Goal: Information Seeking & Learning: Learn about a topic

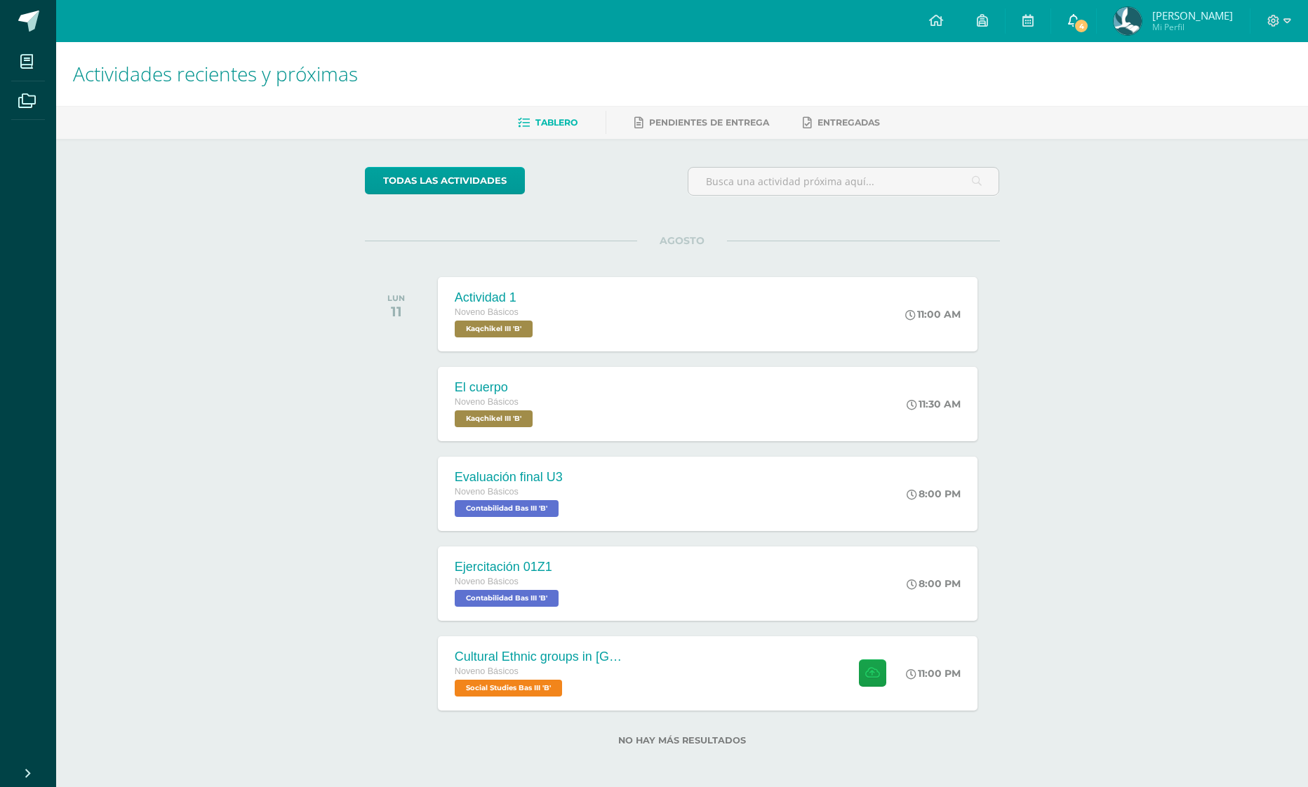
click at [1068, 22] on icon at bounding box center [1073, 20] width 11 height 13
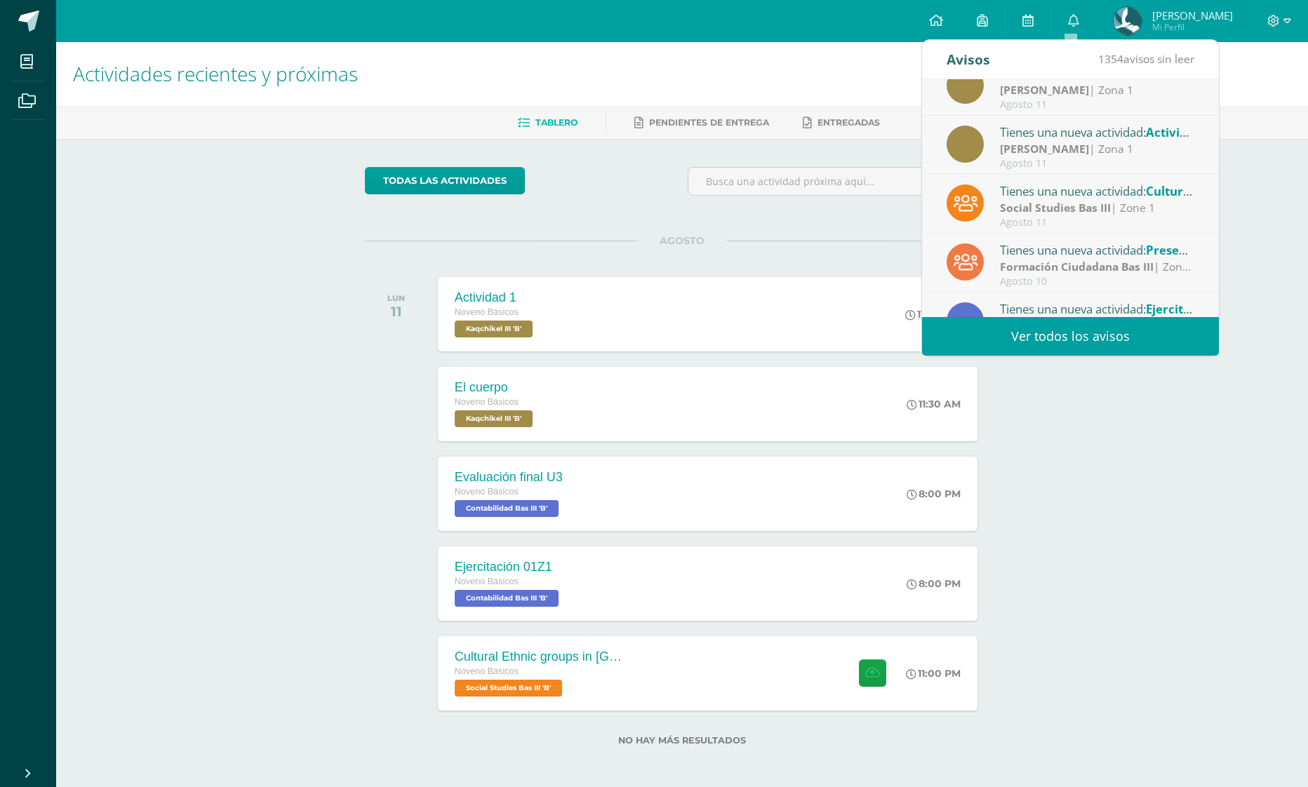
scroll to position [70, 0]
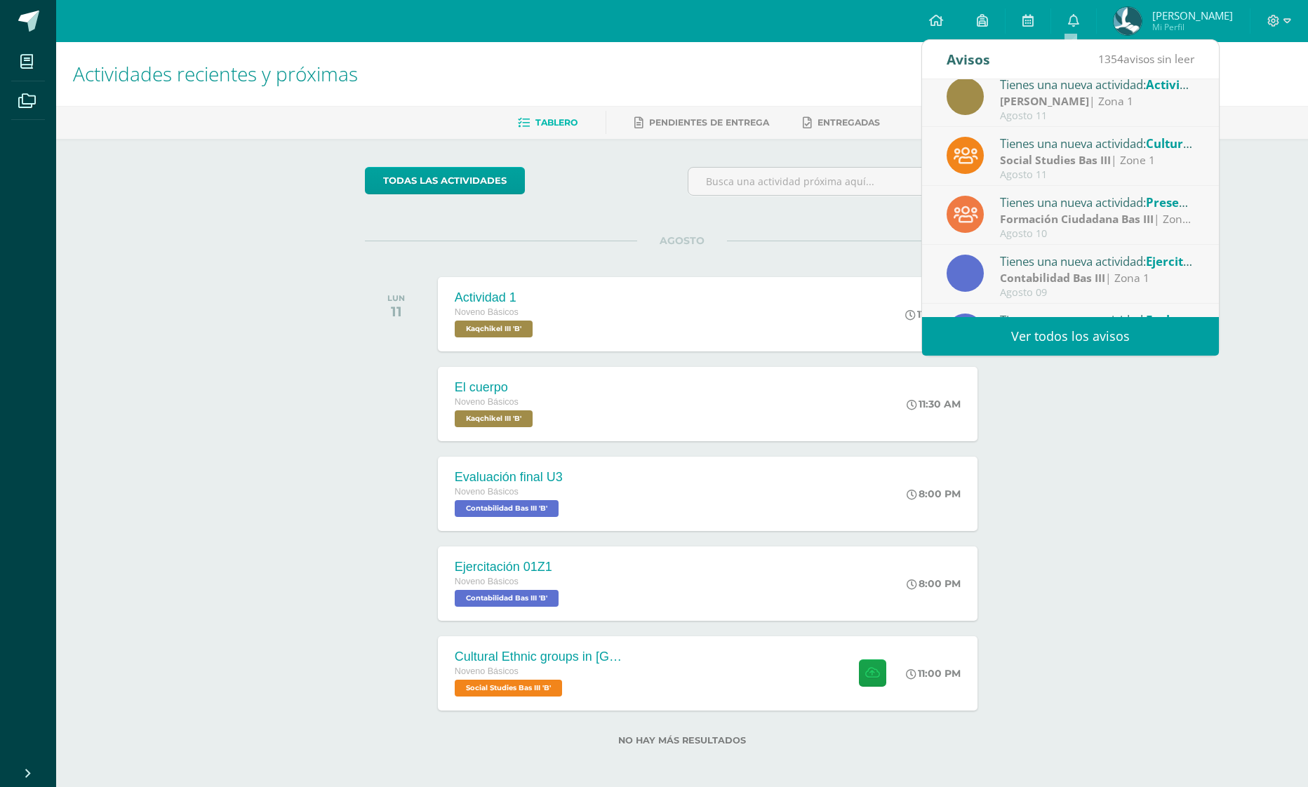
click at [1103, 149] on div "Tienes una nueva actividad: Cultural Ethnic groups in [GEOGRAPHIC_DATA]" at bounding box center [1097, 143] width 195 height 18
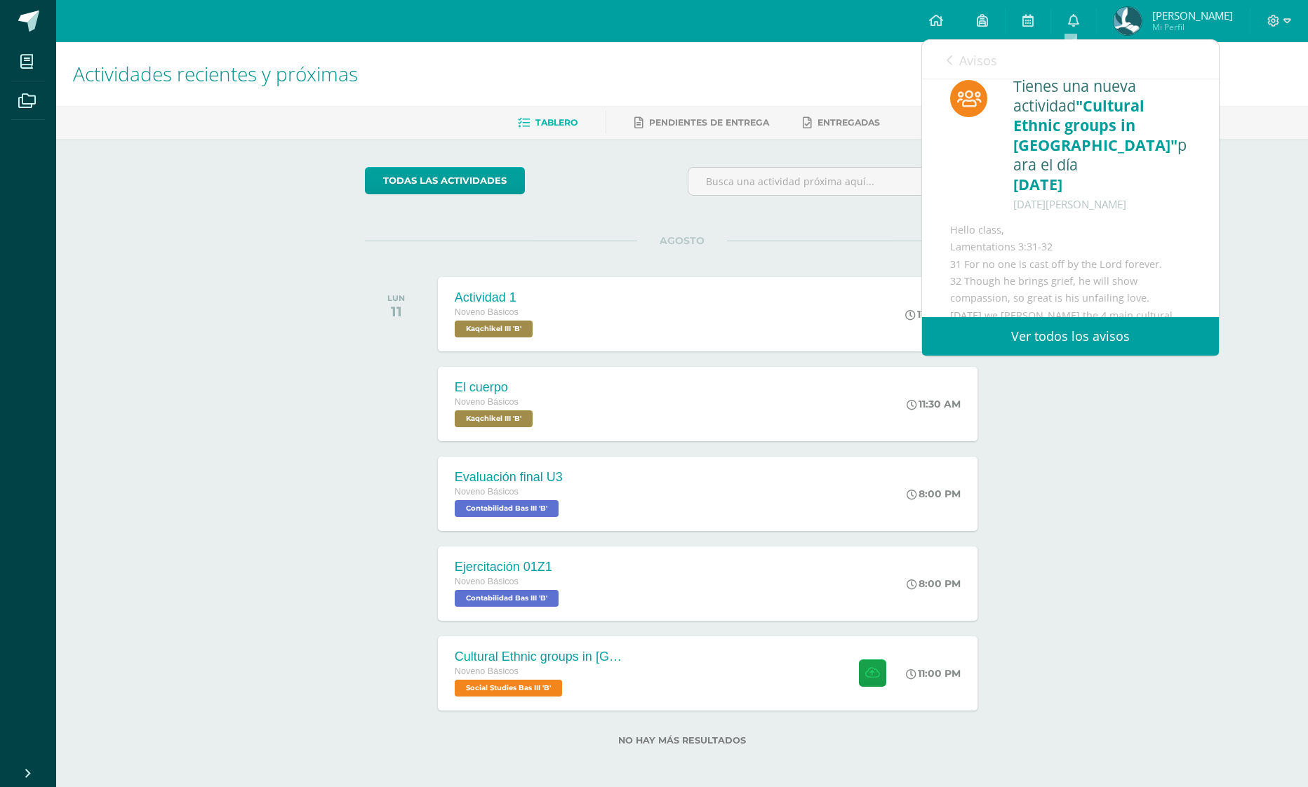
scroll to position [53, 0]
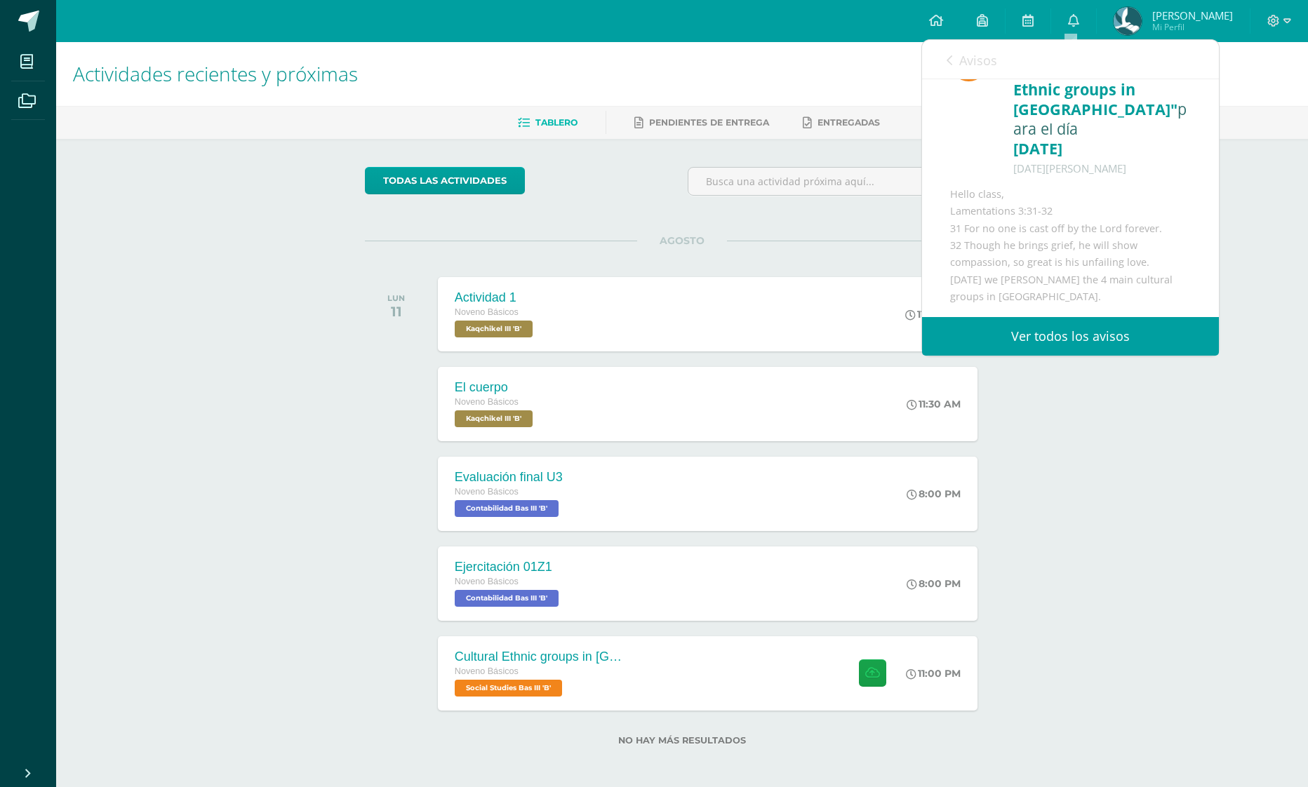
click at [1286, 271] on div "Actividades recientes y próximas Tablero Pendientes de entrega Entregadas todas…" at bounding box center [682, 416] width 1252 height 749
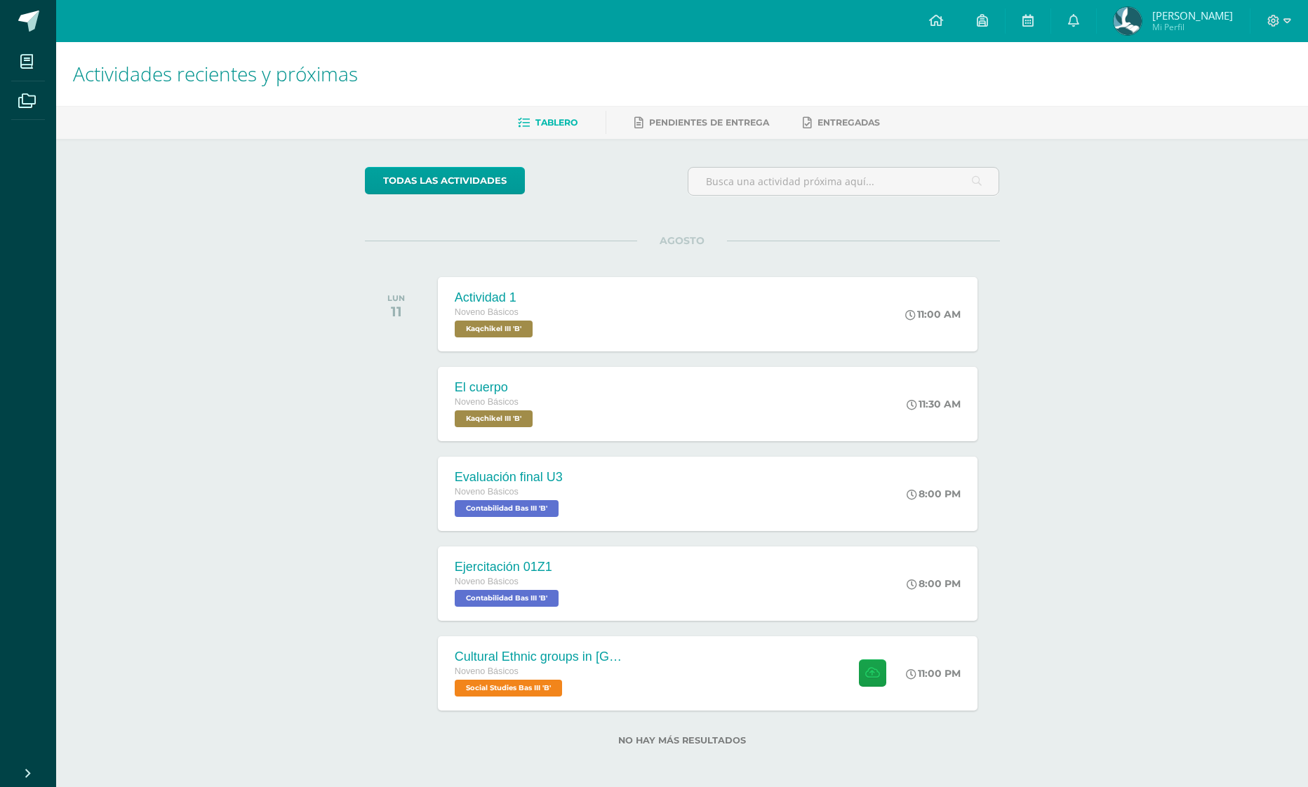
scroll to position [4, 0]
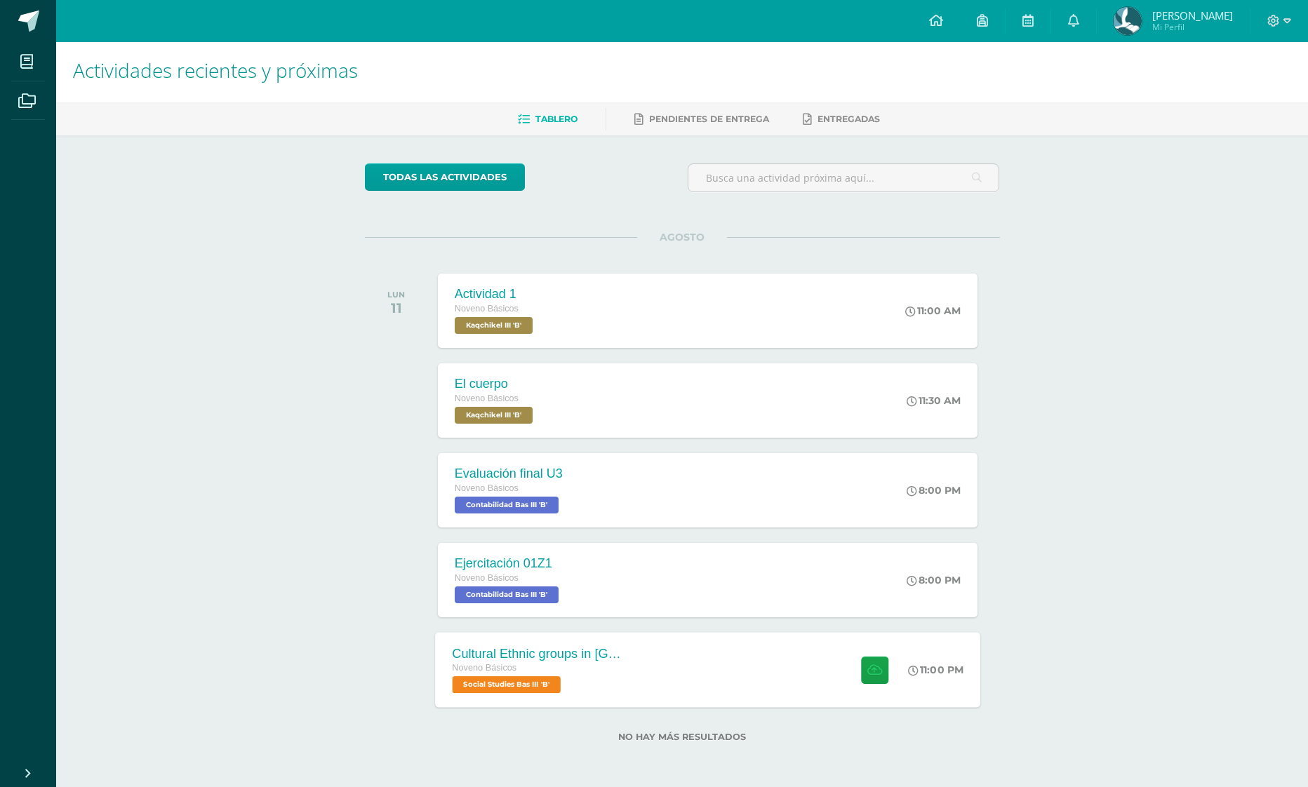
click at [751, 659] on div "Cultural Ethnic groups in [GEOGRAPHIC_DATA] Noveno Básicos Social Studies Bas I…" at bounding box center [707, 669] width 545 height 75
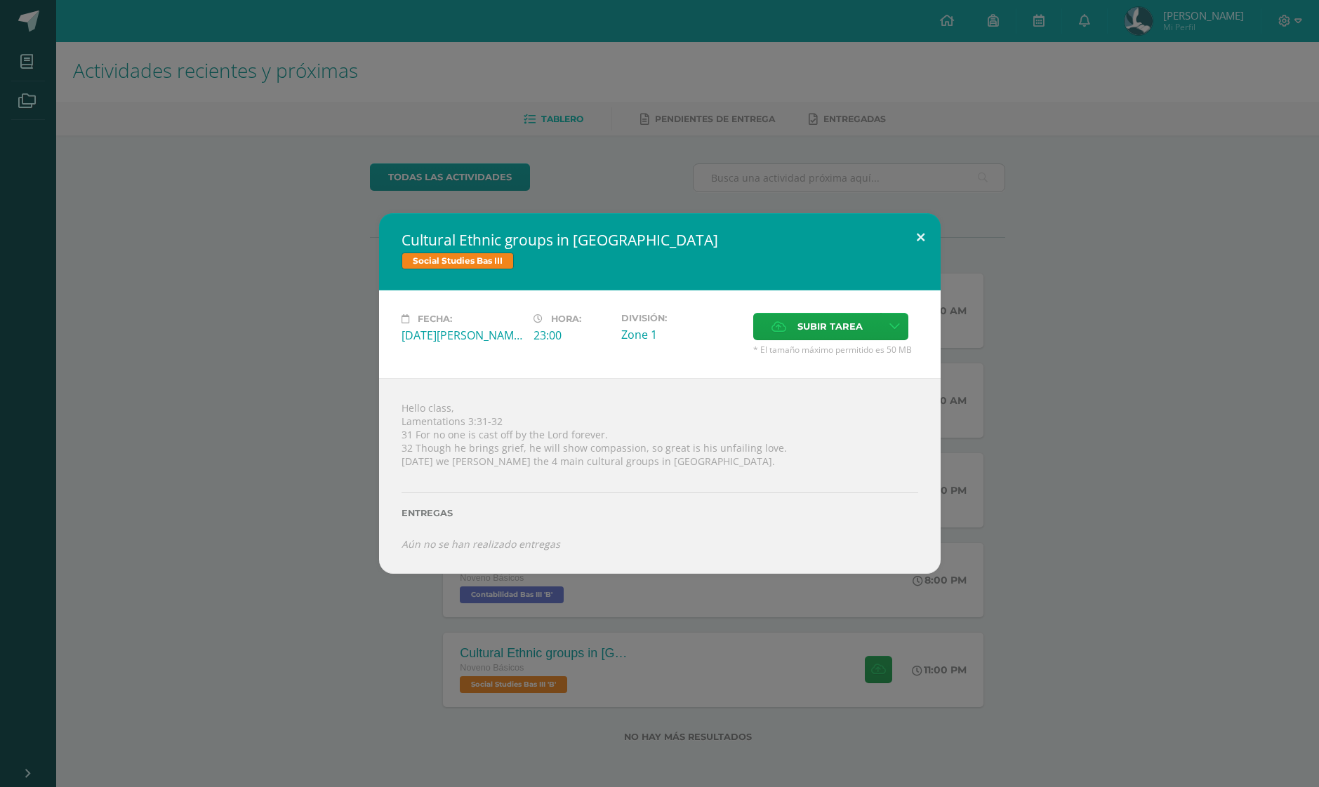
click at [921, 246] on button at bounding box center [920, 237] width 40 height 48
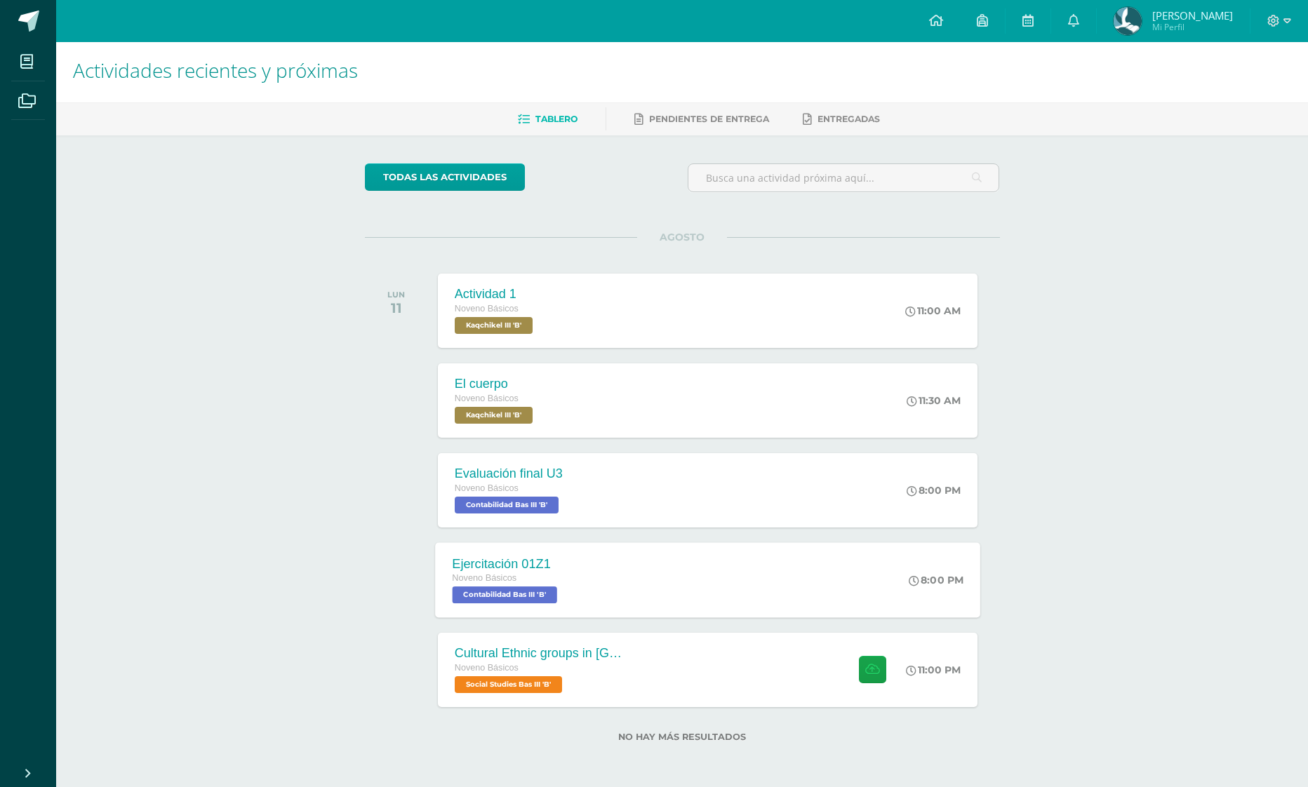
click at [826, 583] on div "Ejercitación 01Z1 Noveno Básicos Contabilidad Bas III 'B' 8:00 PM Ejercitación …" at bounding box center [707, 580] width 545 height 75
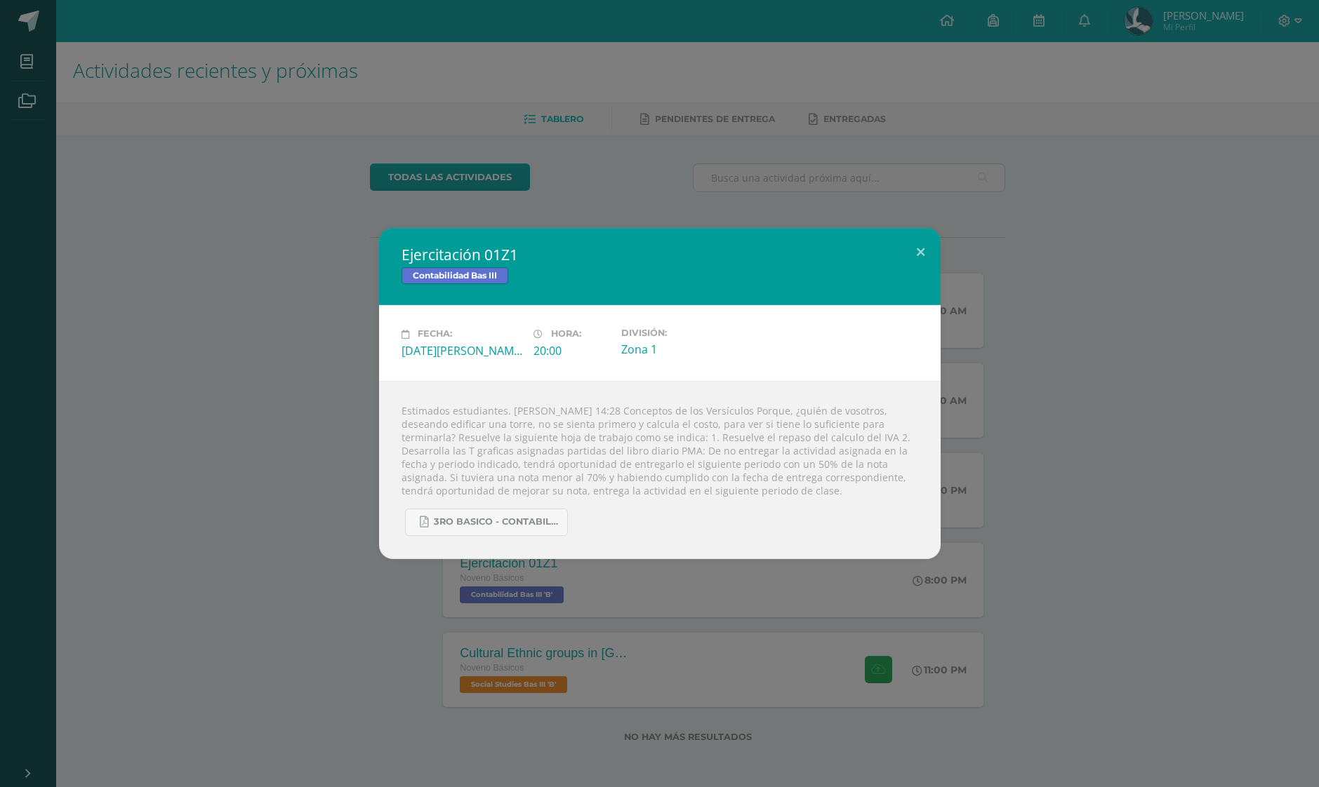
click at [998, 576] on div "Ejercitación 01Z1 Contabilidad Bas III Fecha: [DATE][PERSON_NAME] Hora: 20:00 D…" at bounding box center [659, 393] width 1319 height 787
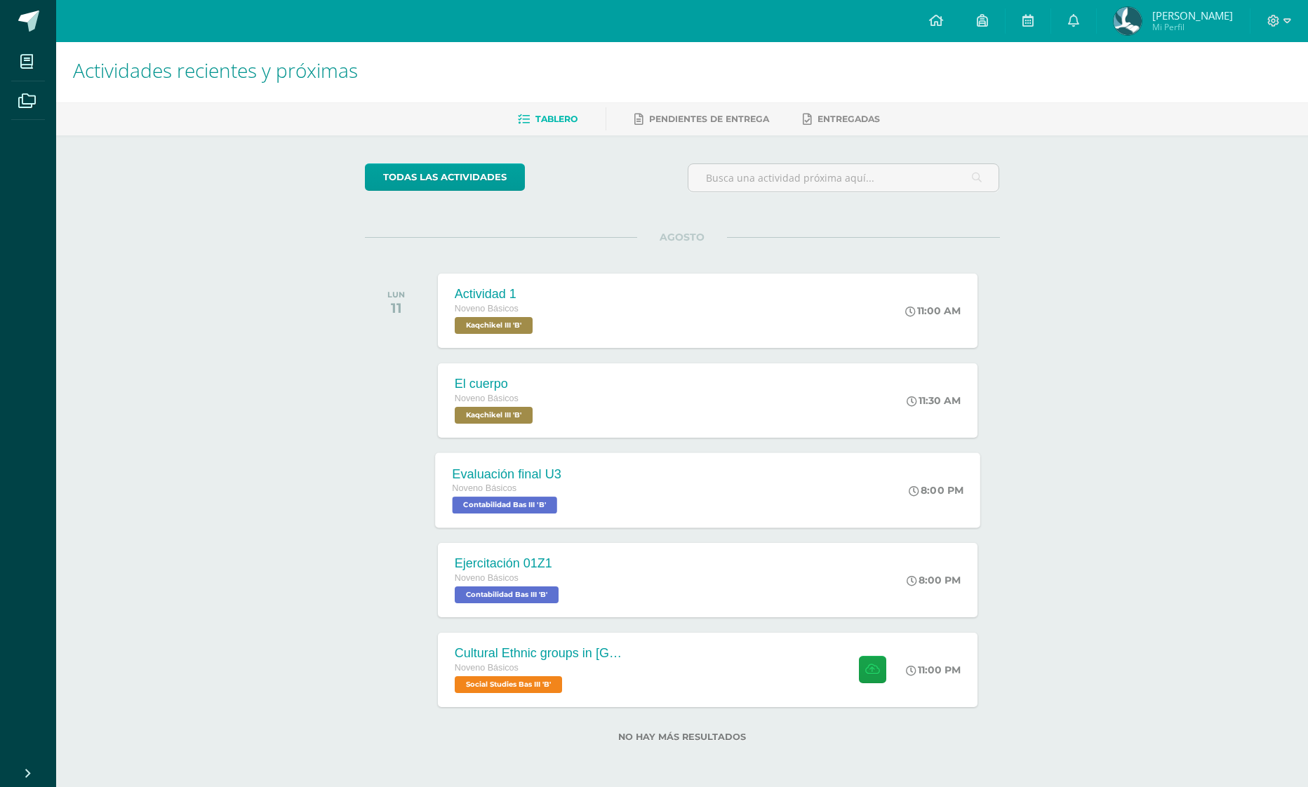
click at [803, 507] on div "Evaluación final U3 Noveno Básicos Contabilidad Bas III 'B' 8:00 PM Evaluación …" at bounding box center [707, 490] width 545 height 75
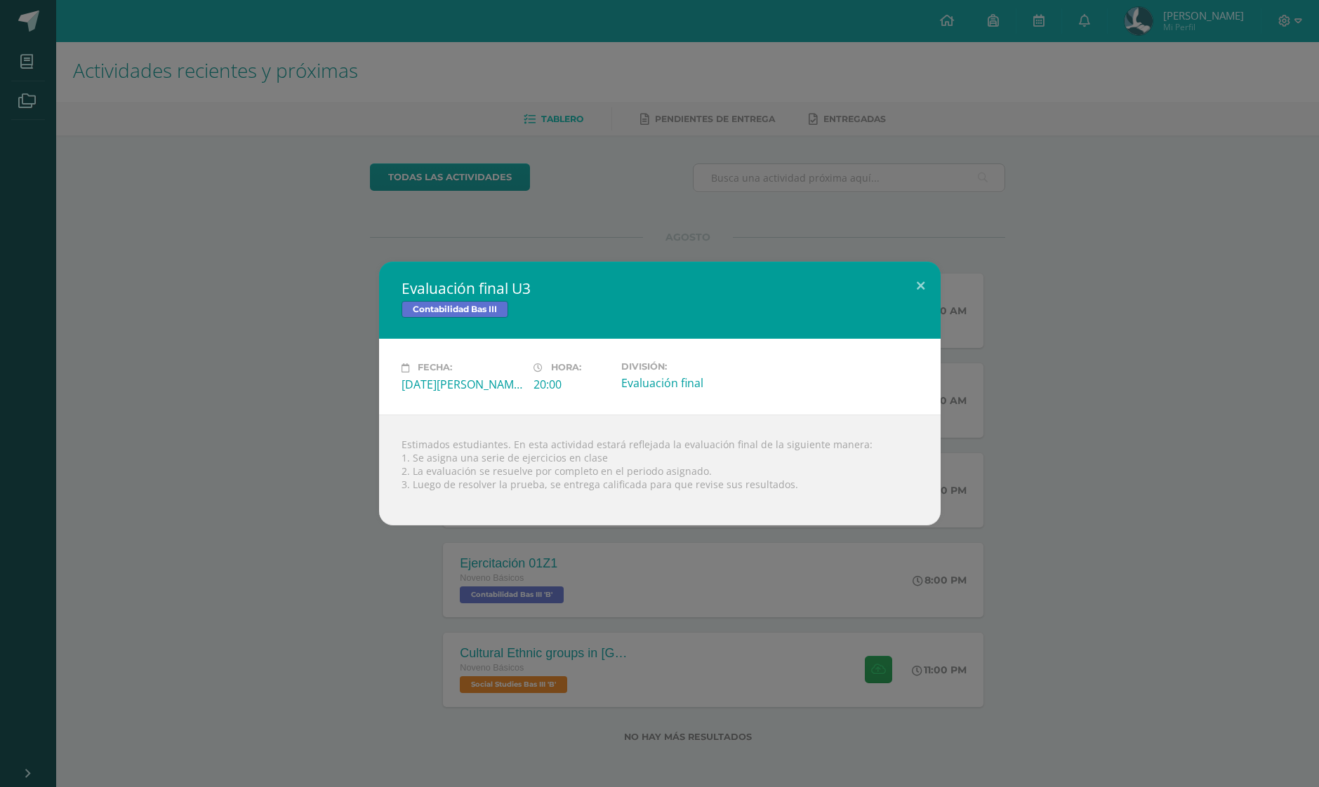
click at [974, 563] on div "Evaluación final U3 Contabilidad Bas III Fecha: [DATE][PERSON_NAME] Hora: 20:00…" at bounding box center [659, 393] width 1319 height 787
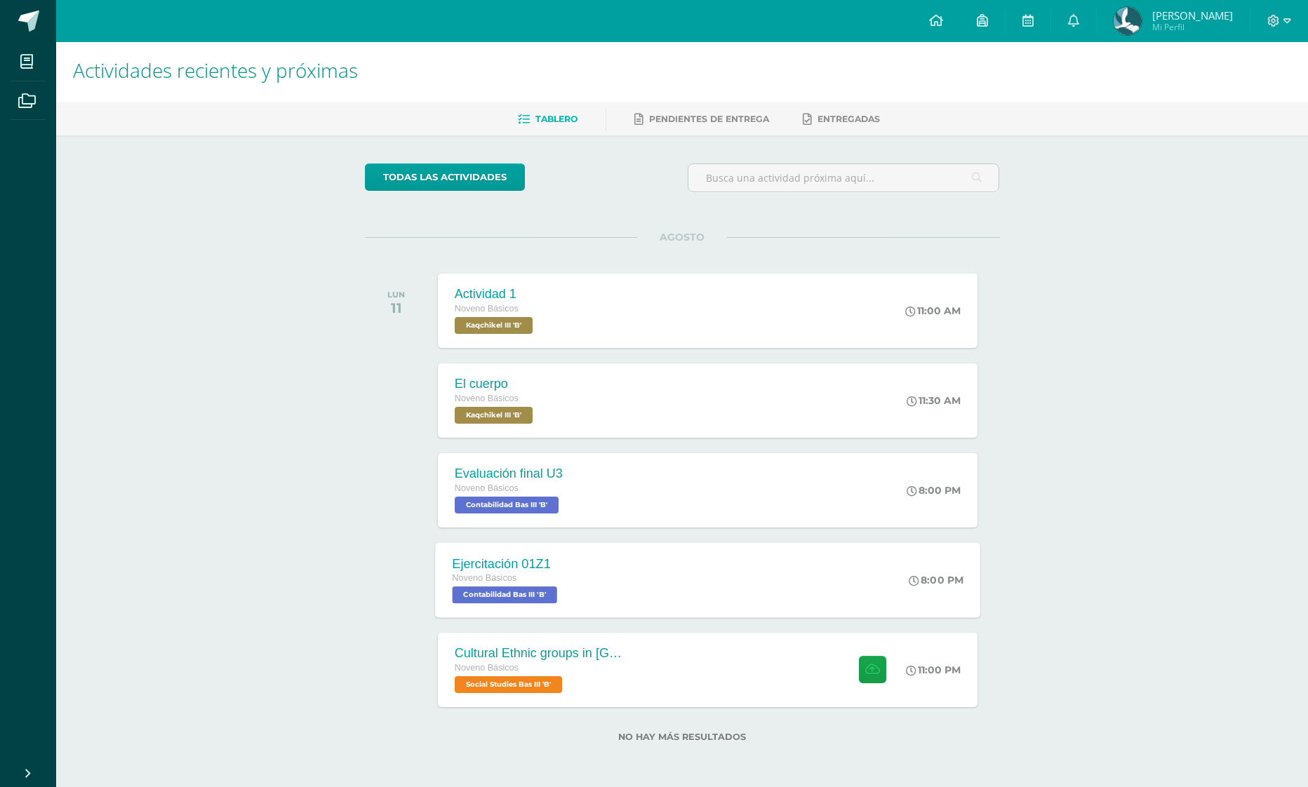
click at [721, 561] on div "Ejercitación 01Z1 Noveno Básicos Contabilidad Bas III 'B' 8:00 PM Ejercitación …" at bounding box center [707, 580] width 545 height 75
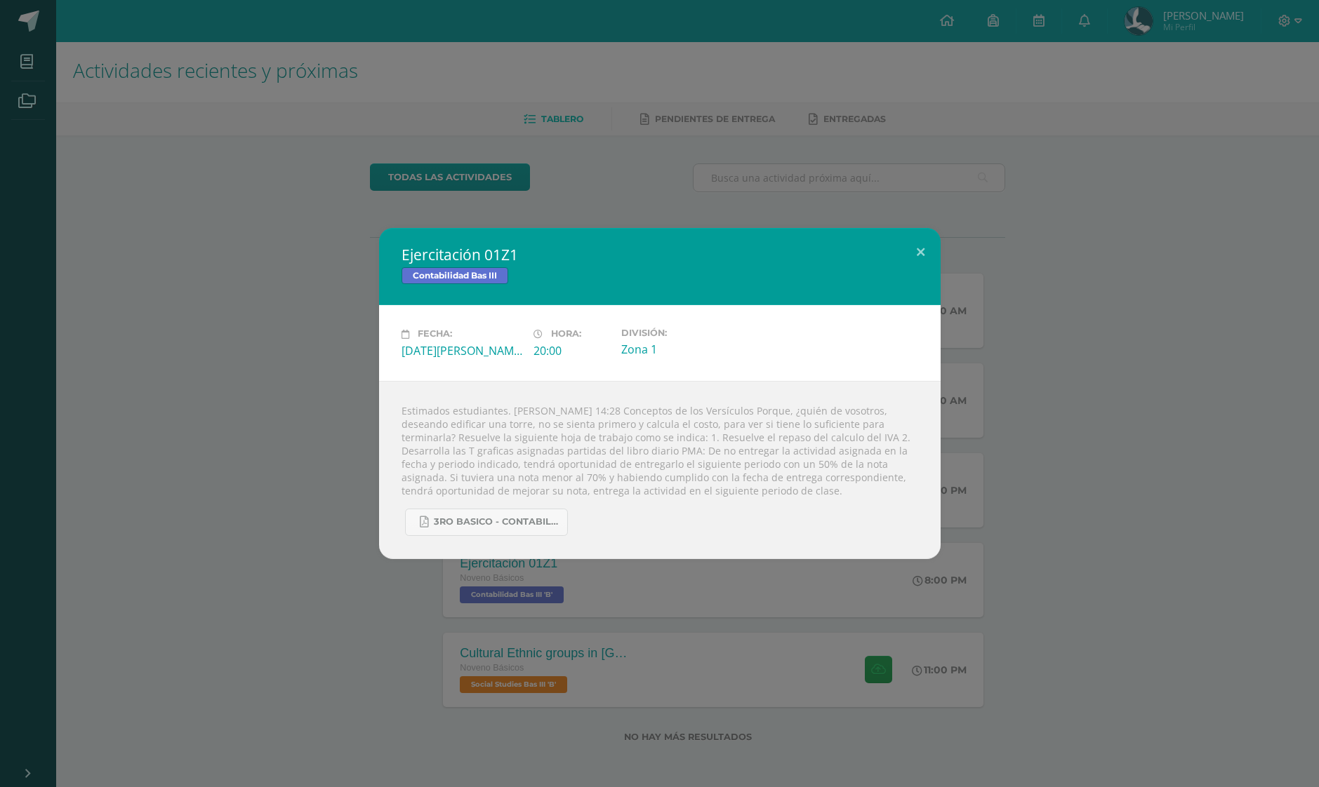
drag, startPoint x: 806, startPoint y: 84, endPoint x: 941, endPoint y: 54, distance: 138.1
click at [807, 83] on div "Ejercitación 01Z1 Contabilidad Bas III Fecha: [DATE][PERSON_NAME] Hora: 20:00 D…" at bounding box center [659, 393] width 1319 height 787
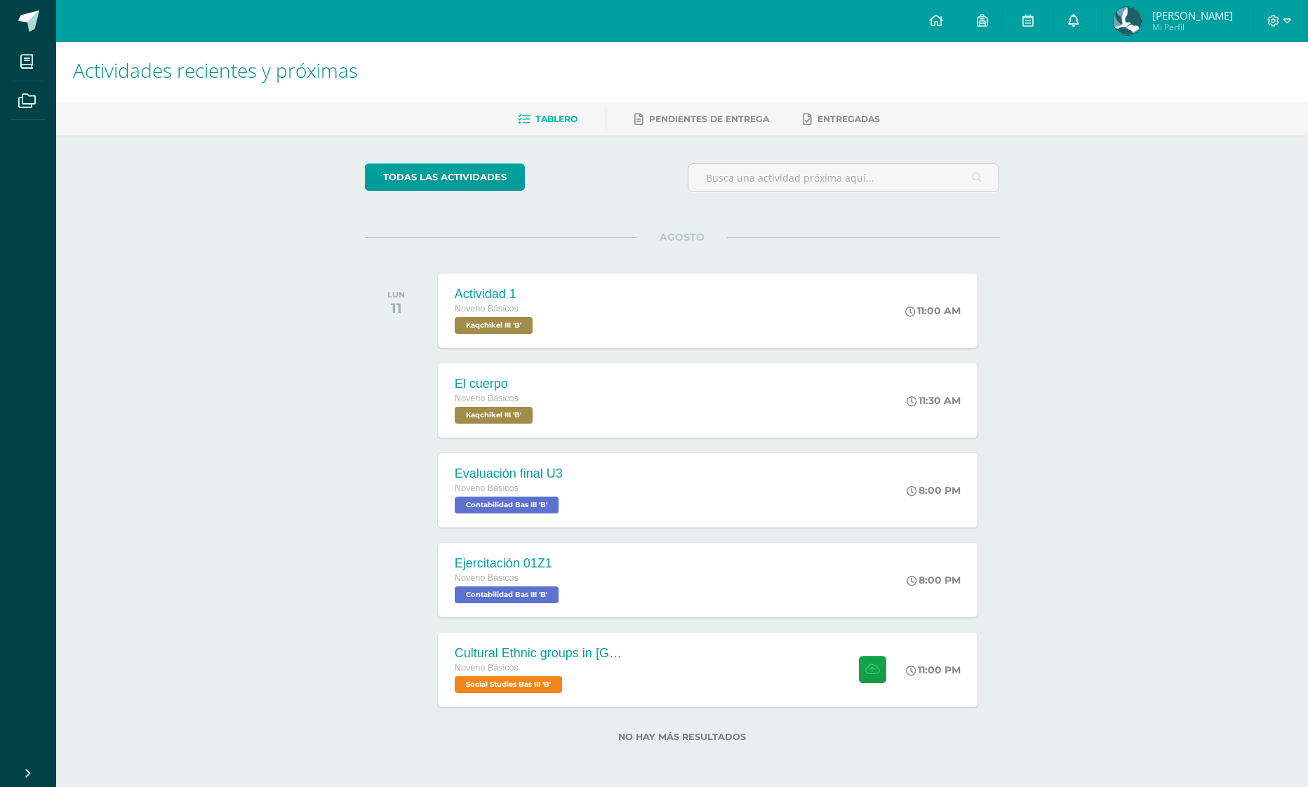
click at [1060, 18] on link "0" at bounding box center [1073, 21] width 45 height 42
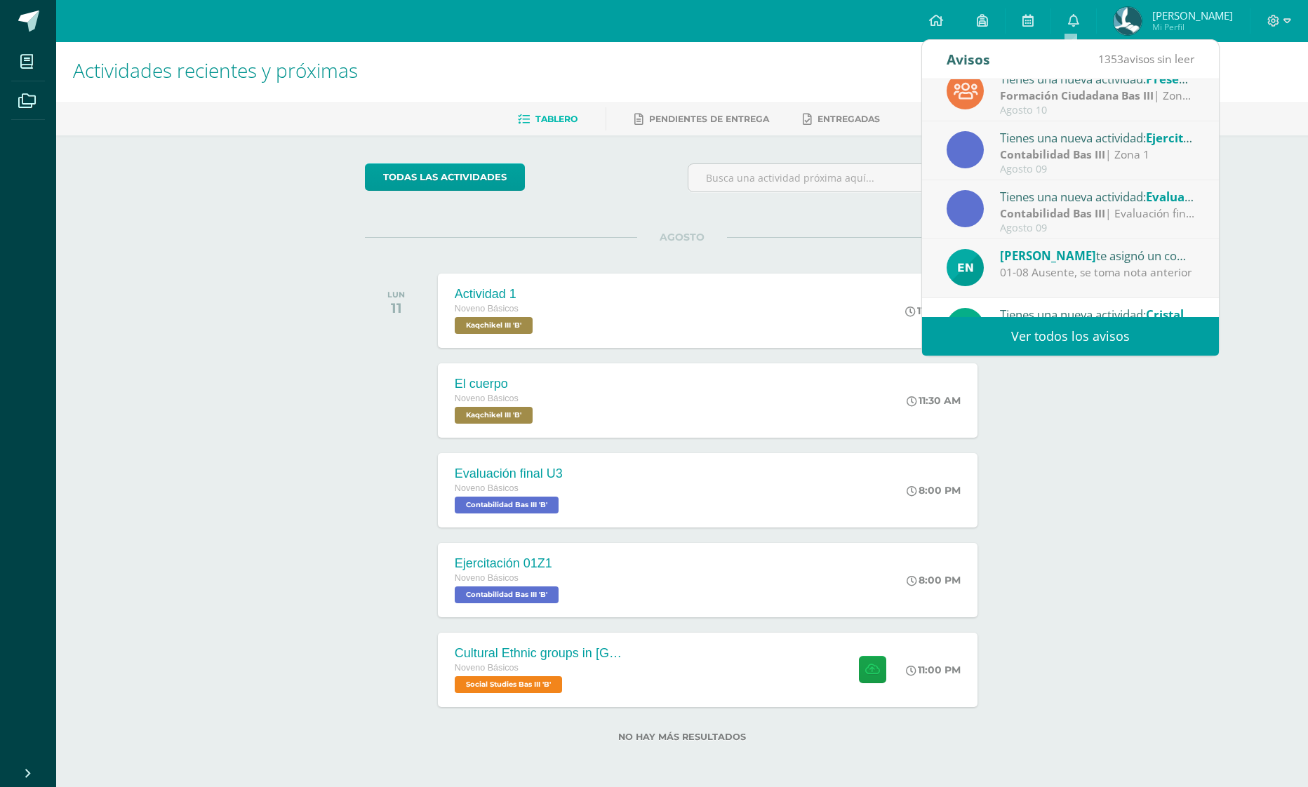
scroll to position [234, 0]
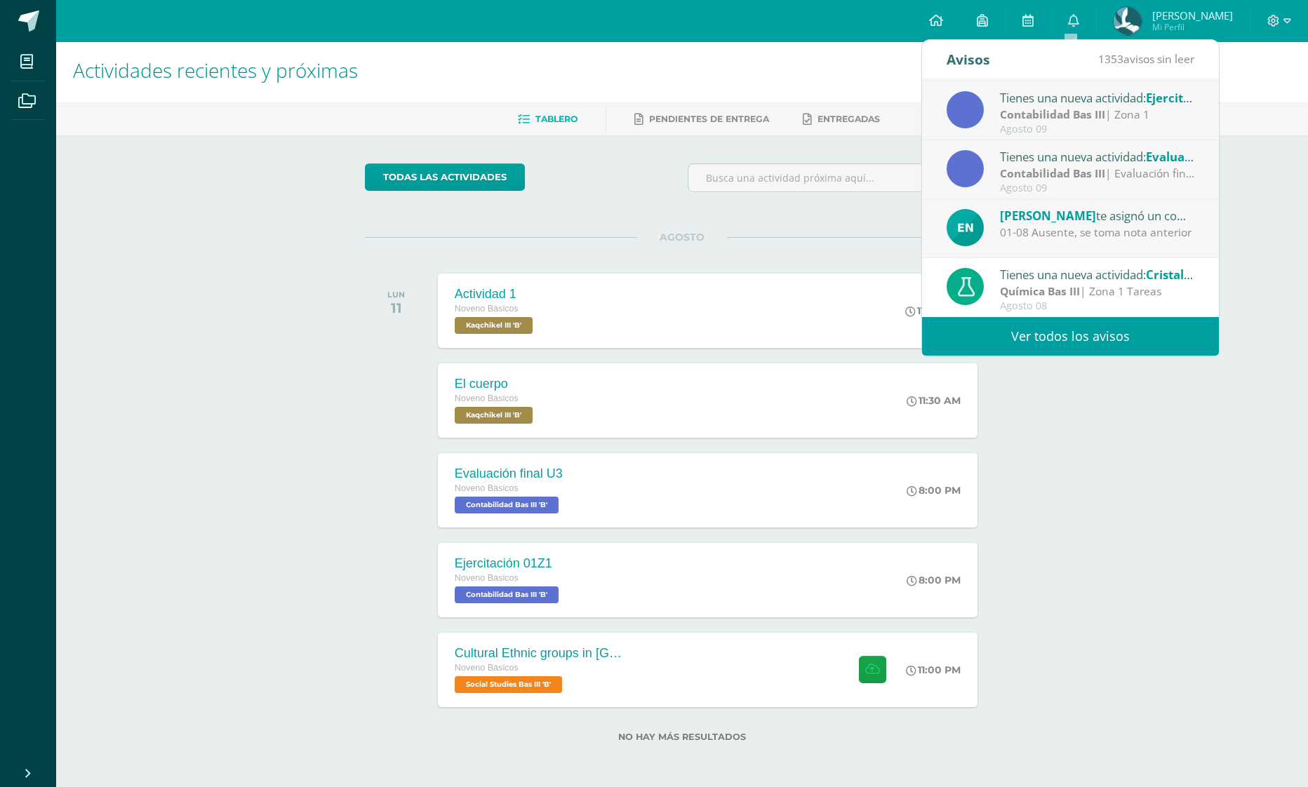
click at [1116, 236] on div "01-08 Ausente, se toma nota anterior" at bounding box center [1097, 233] width 195 height 16
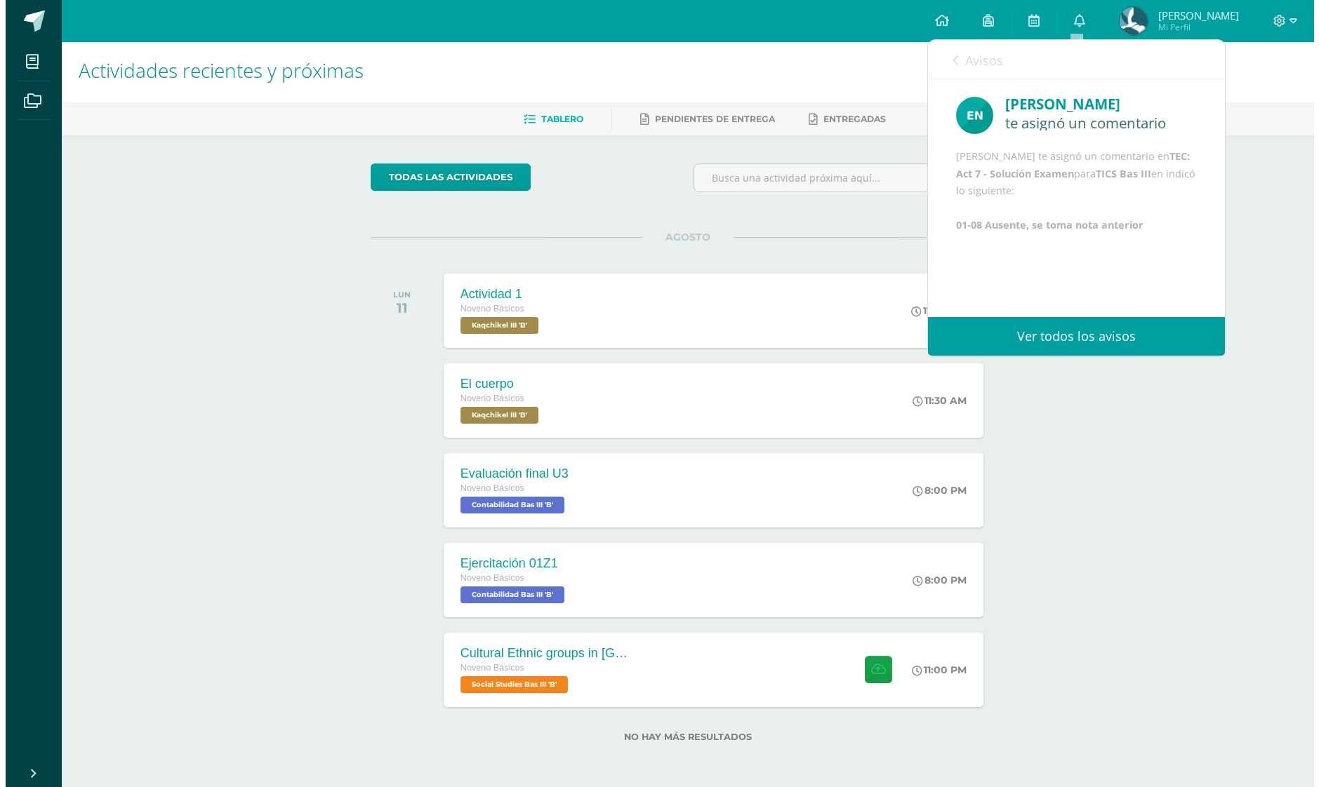
scroll to position [0, 0]
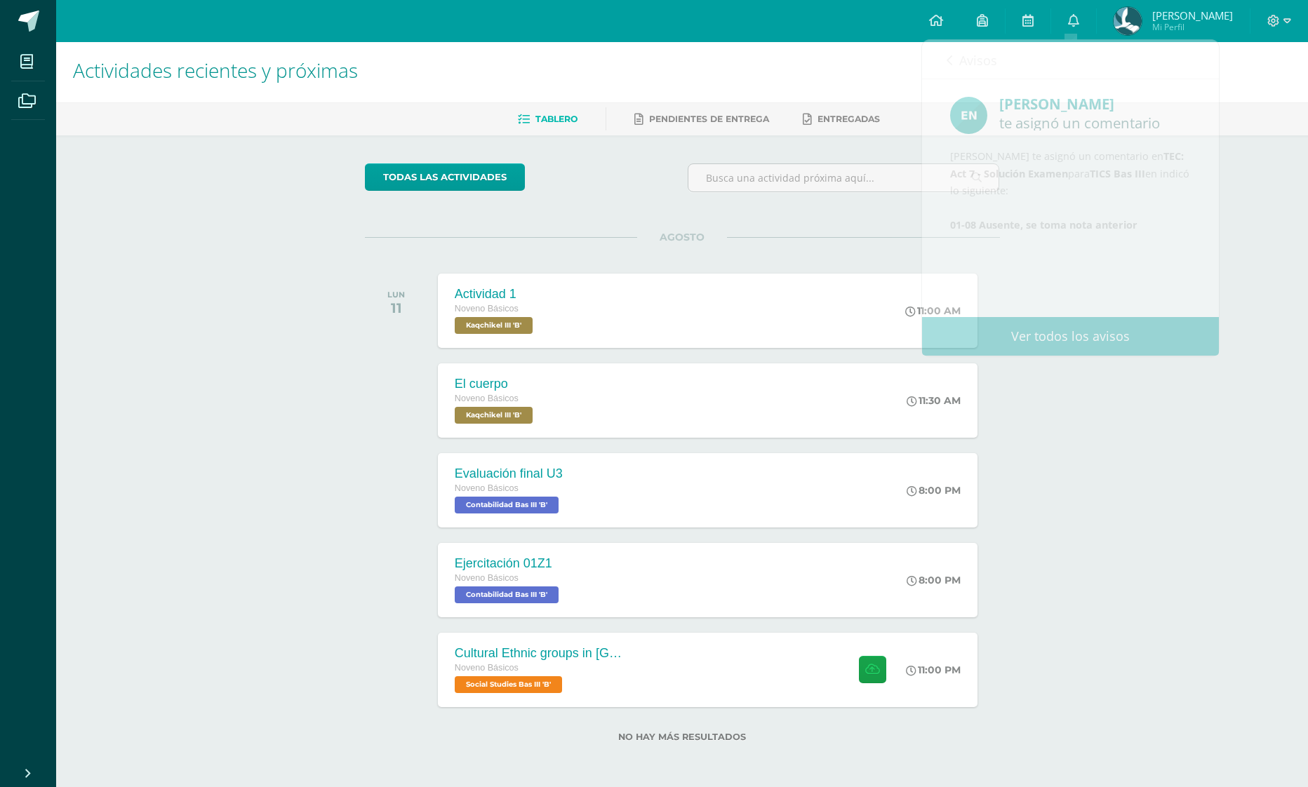
click at [641, 174] on div "todas las Actividades" at bounding box center [682, 184] width 646 height 40
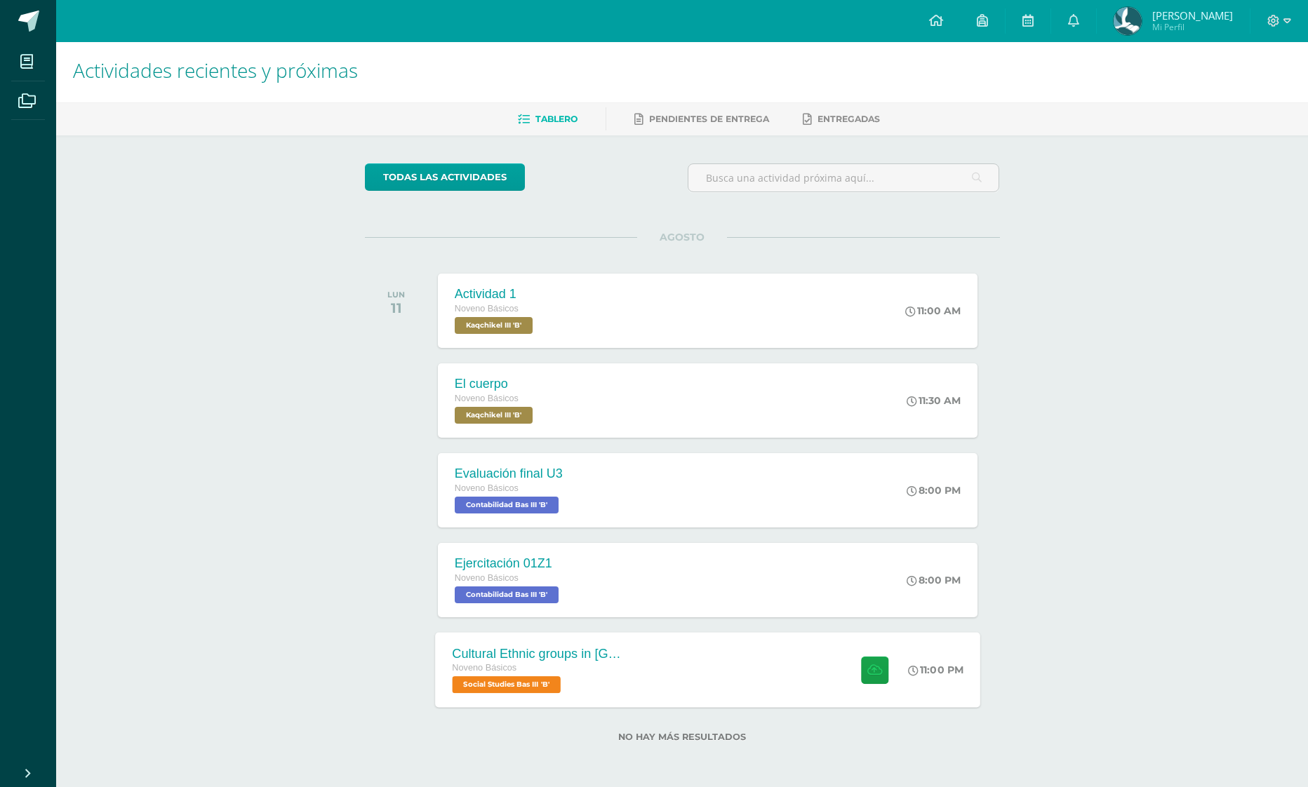
click at [776, 648] on div "Cultural Ethnic groups in [GEOGRAPHIC_DATA] Noveno Básicos Social Studies Bas I…" at bounding box center [707, 669] width 545 height 75
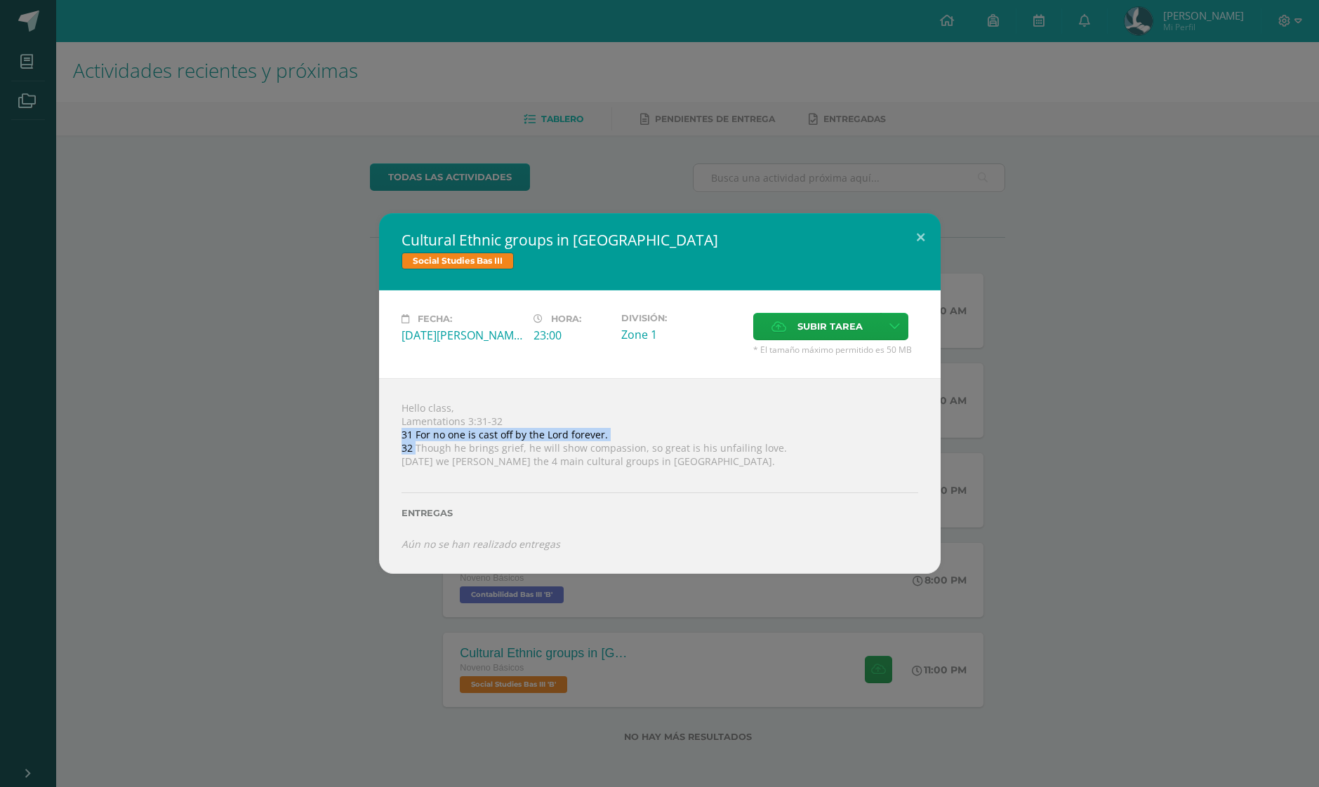
drag, startPoint x: 415, startPoint y: 449, endPoint x: 769, endPoint y: 439, distance: 354.6
click at [769, 439] on div "Hello class, Lamentations 3:31-32 31 For no one is cast off by the Lord forever…" at bounding box center [659, 475] width 561 height 195
click at [780, 443] on div "Hello class, Lamentations 3:31-32 31 For no one is cast off by the Lord forever…" at bounding box center [659, 475] width 561 height 195
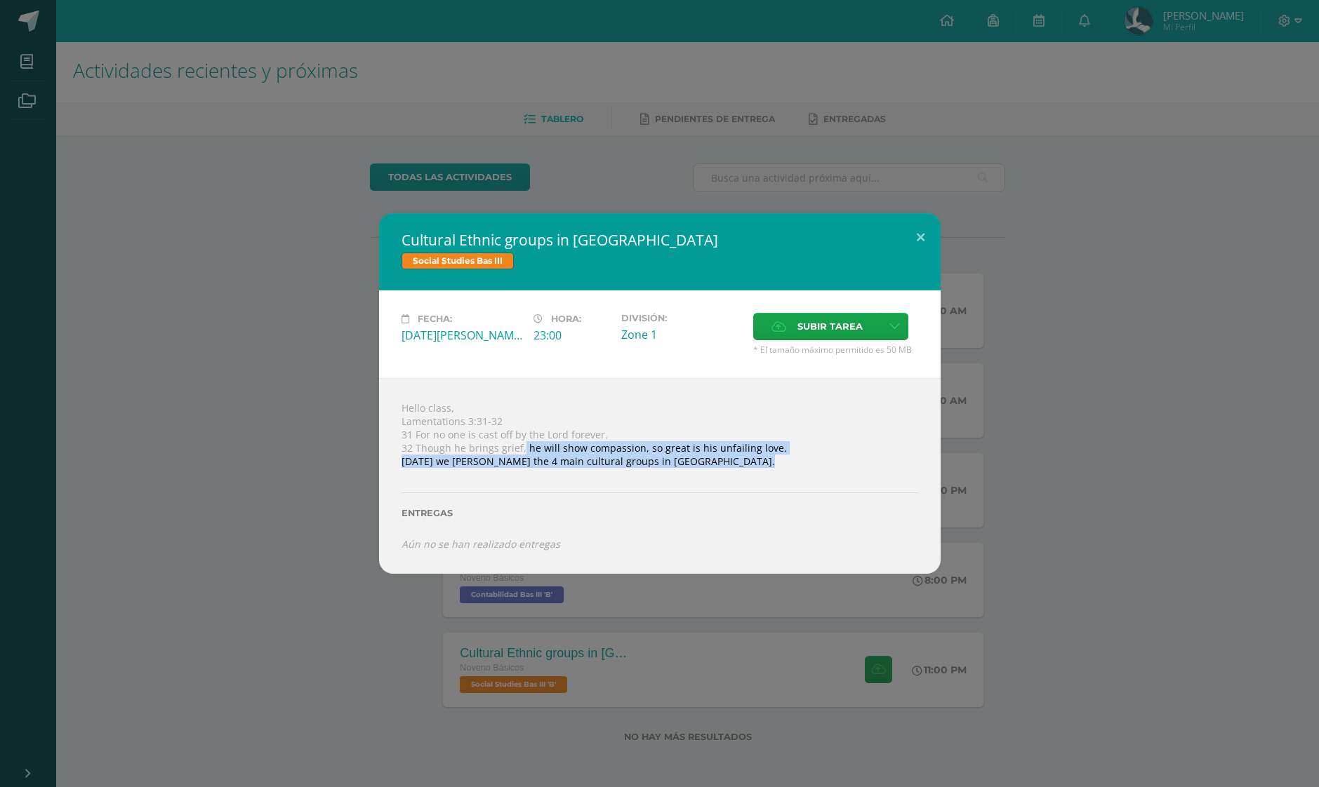
drag, startPoint x: 519, startPoint y: 453, endPoint x: 702, endPoint y: 468, distance: 183.1
click at [702, 468] on div "Hello class, Lamentations 3:31-32 31 For no one is cast off by the Lord forever…" at bounding box center [659, 475] width 561 height 195
click at [702, 468] on div at bounding box center [659, 473] width 517 height 11
drag, startPoint x: 408, startPoint y: 461, endPoint x: 689, endPoint y: 467, distance: 280.1
click at [689, 467] on div "Hello class, Lamentations 3:31-32 31 For no one is cast off by the Lord forever…" at bounding box center [659, 475] width 561 height 195
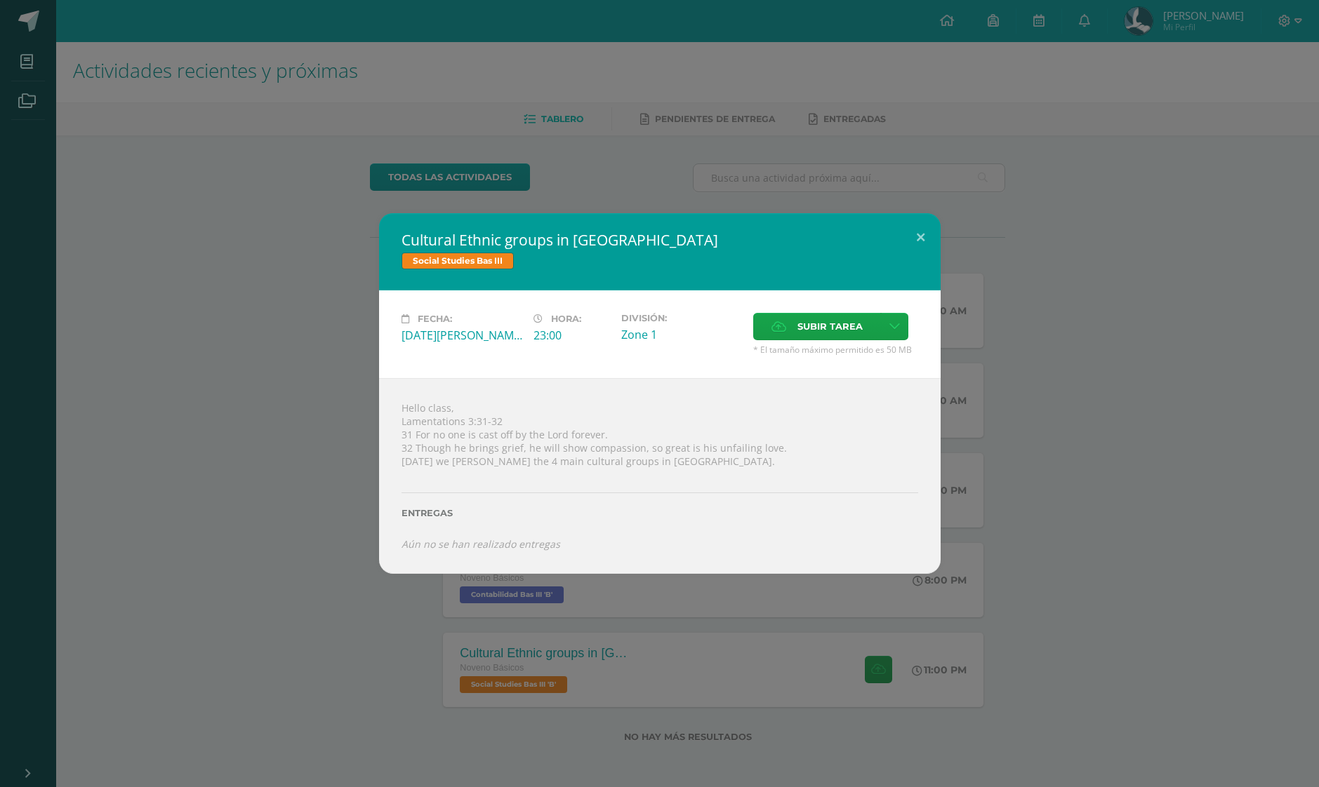
click at [674, 469] on div at bounding box center [659, 473] width 517 height 11
click at [953, 355] on div "Cultural Ethnic groups in [GEOGRAPHIC_DATA] Social Studies Bas III Fecha: [DATE…" at bounding box center [660, 393] width 1308 height 360
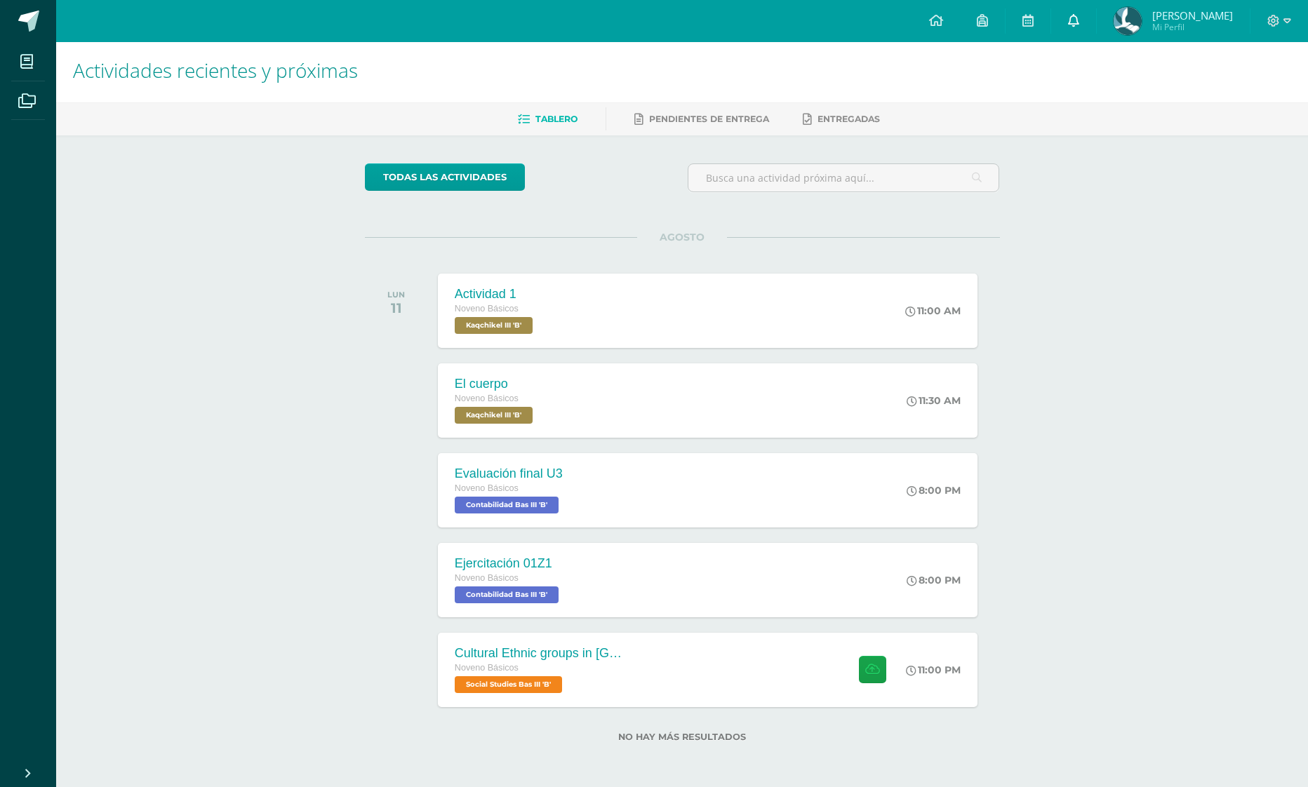
click at [1082, 15] on link "0" at bounding box center [1073, 21] width 45 height 42
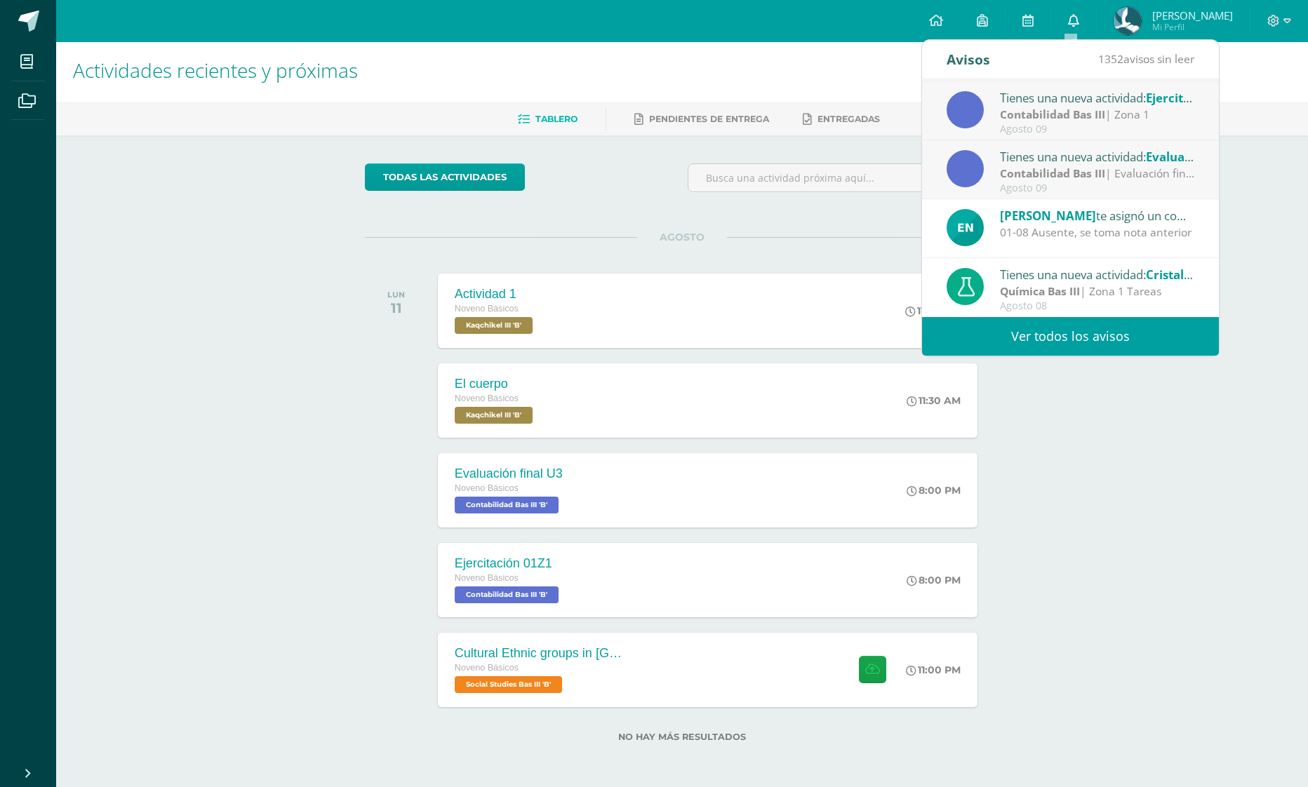
click at [1076, 13] on link "0" at bounding box center [1073, 21] width 45 height 42
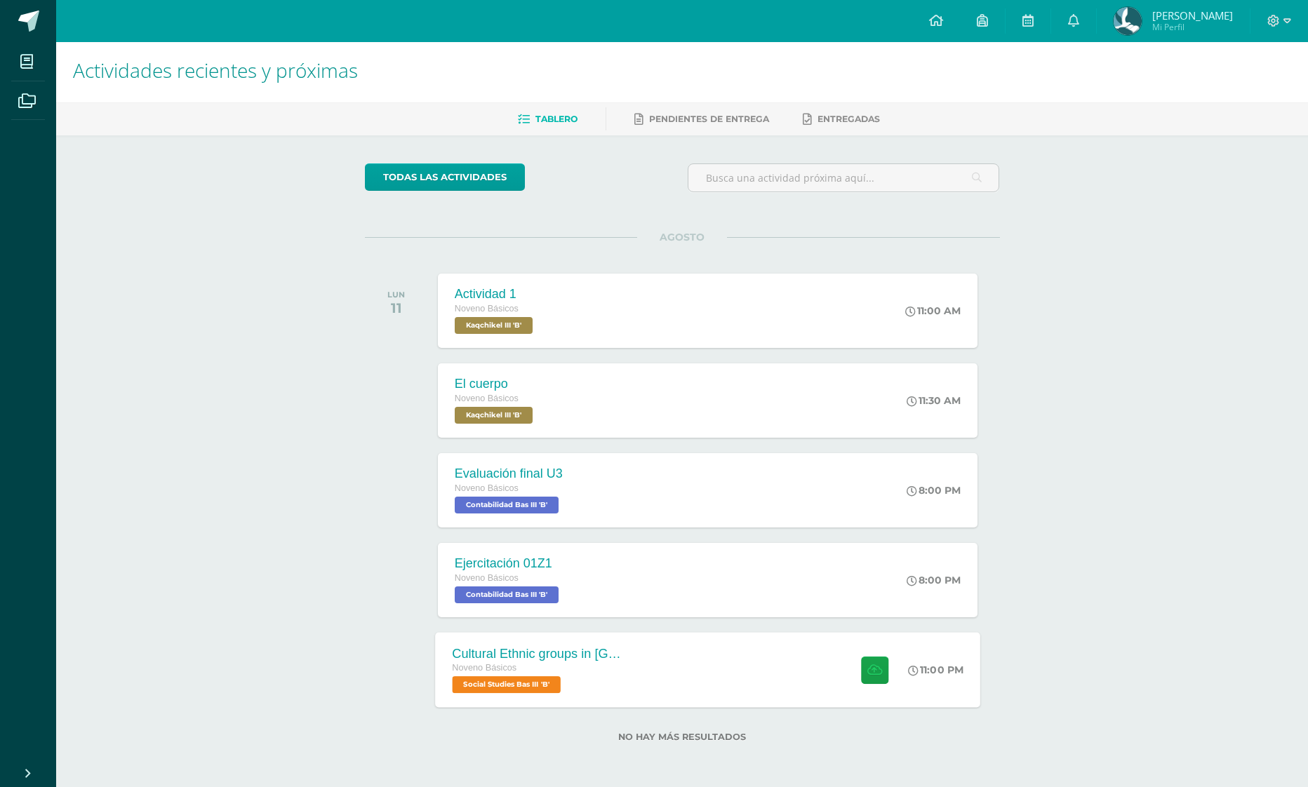
click at [712, 696] on div "Cultural Ethnic groups in [GEOGRAPHIC_DATA] Noveno Básicos Social Studies Bas I…" at bounding box center [707, 669] width 545 height 75
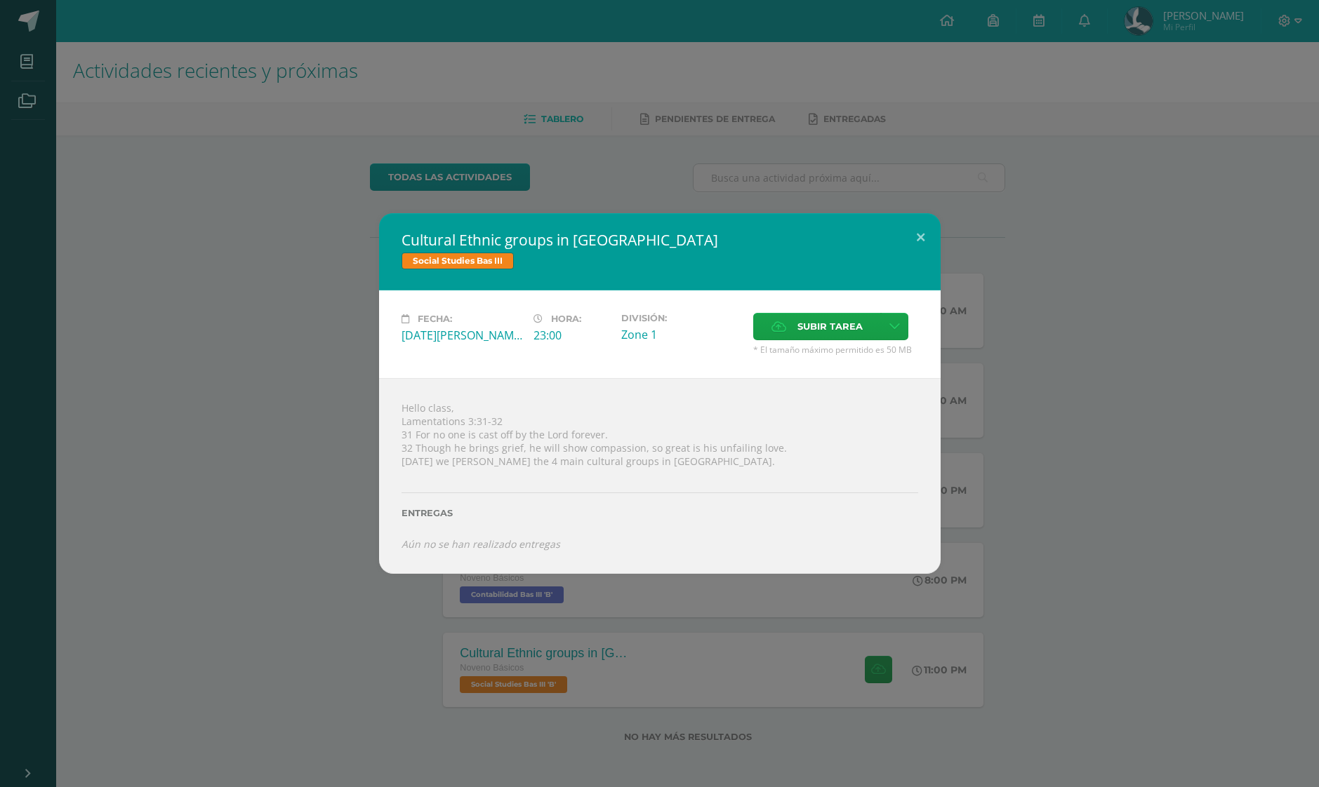
click at [1103, 239] on div "Cultural Ethnic groups in [GEOGRAPHIC_DATA] Social Studies Bas III Fecha: [DATE…" at bounding box center [660, 393] width 1308 height 360
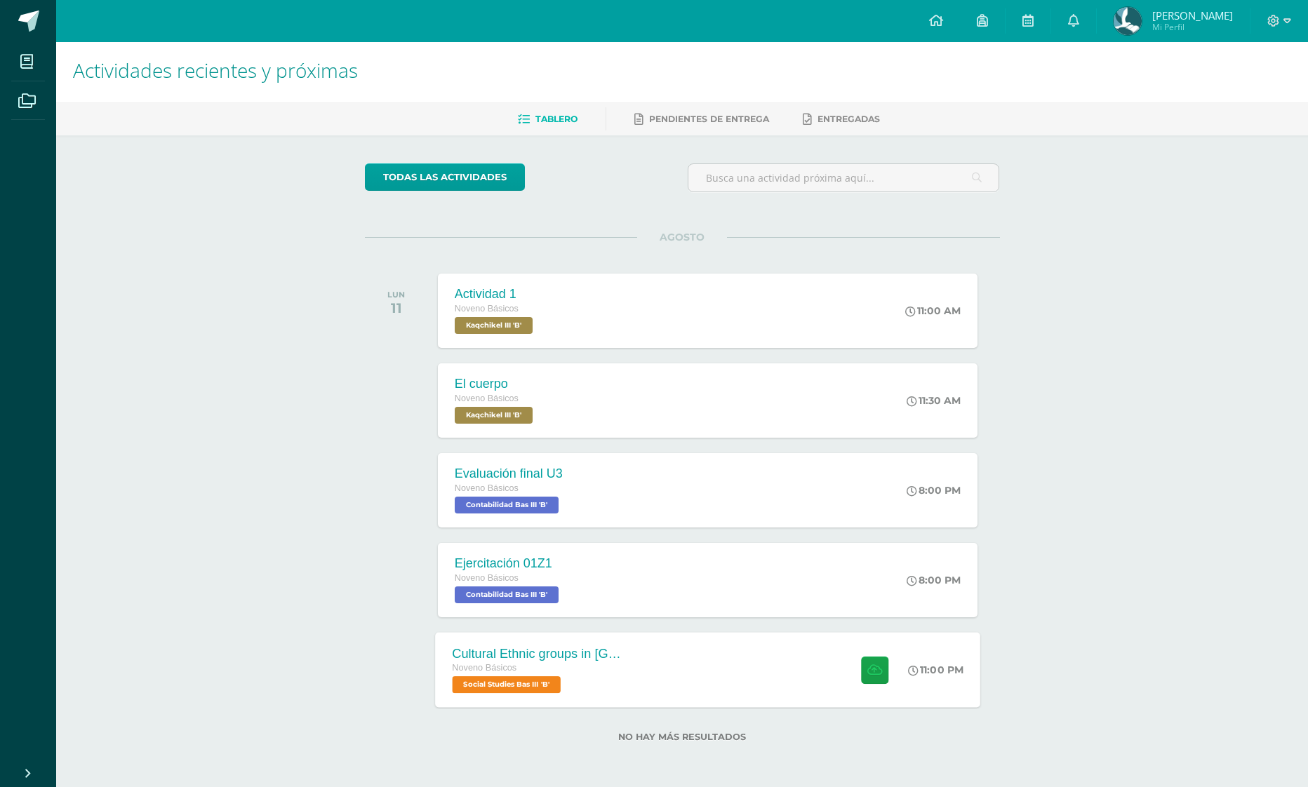
click at [648, 689] on div "Cultural Ethnic groups in [GEOGRAPHIC_DATA] Noveno Básicos Social Studies Bas I…" at bounding box center [707, 669] width 545 height 75
